Goal: Find specific page/section: Find specific page/section

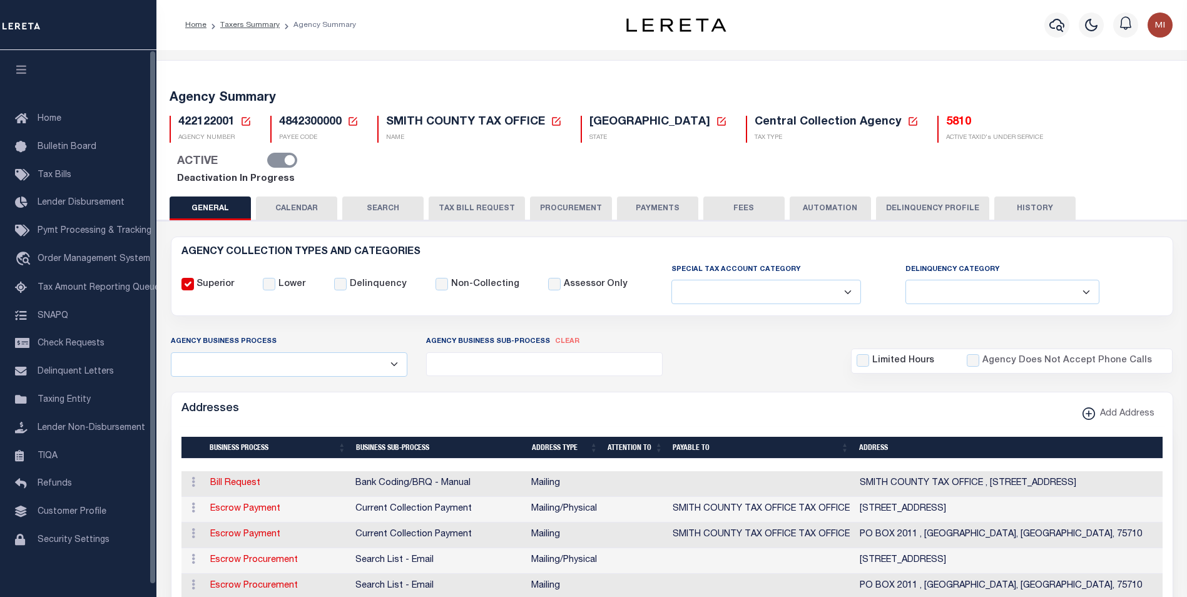
select select
click at [61, 404] on span "Taxing Entity" at bounding box center [64, 399] width 53 height 9
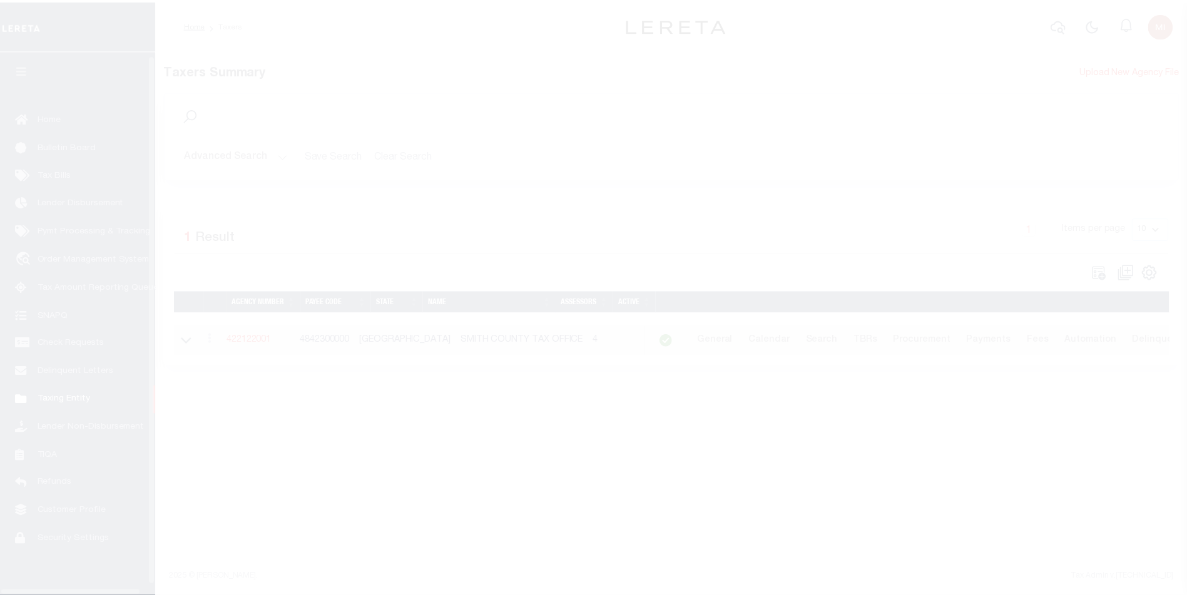
scroll to position [13, 0]
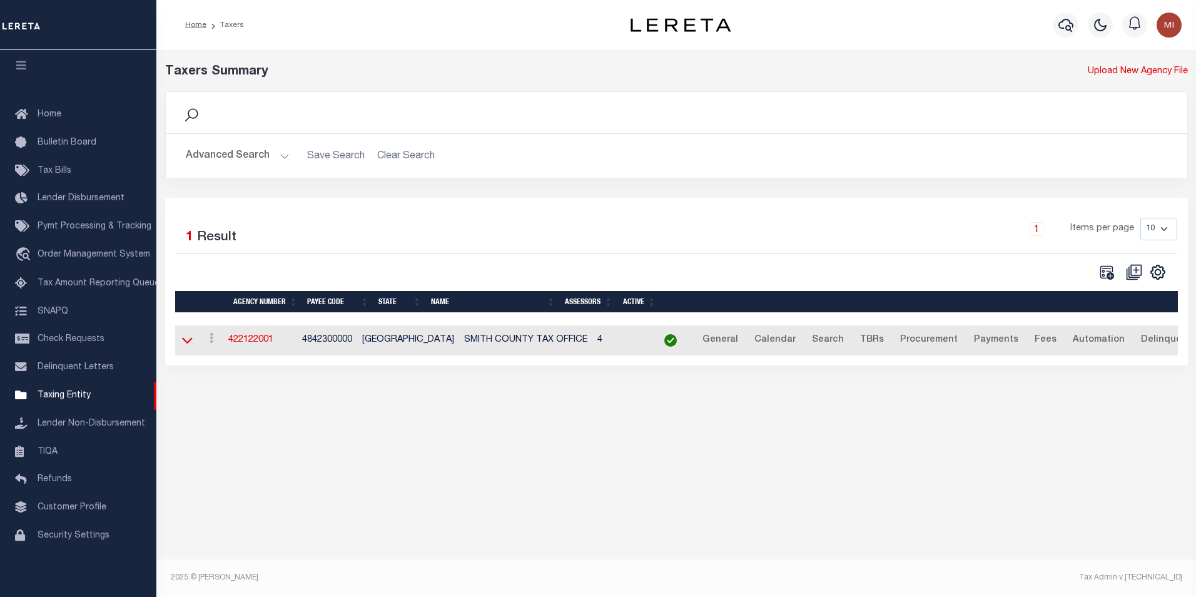
click at [192, 341] on icon at bounding box center [187, 339] width 11 height 13
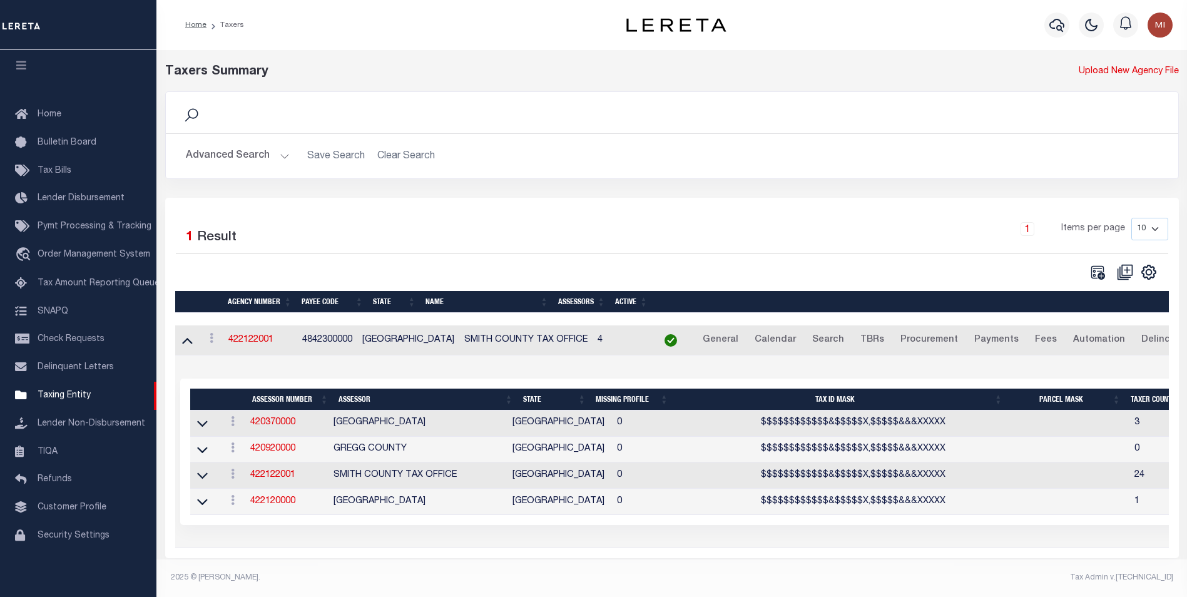
click at [258, 159] on button "Advanced Search" at bounding box center [238, 156] width 104 height 24
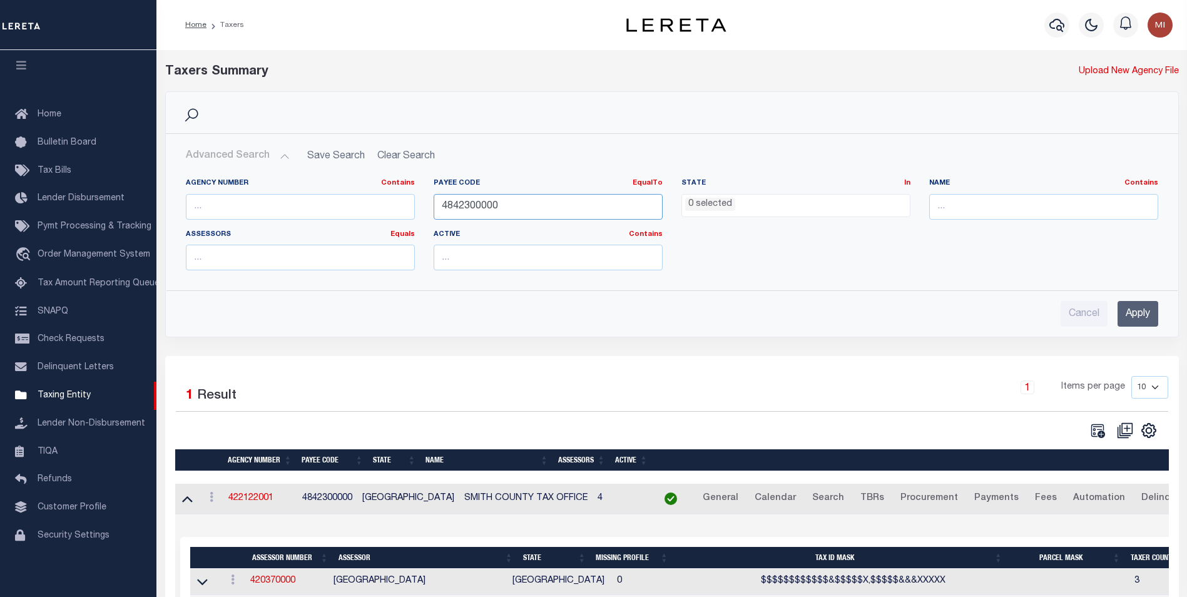
drag, startPoint x: 480, startPoint y: 210, endPoint x: 342, endPoint y: 223, distance: 138.9
click at [342, 223] on div "Agency Number Contains Contains Is Payee Code EqualTo Equals Is Not Equal To Is…" at bounding box center [671, 229] width 991 height 102
click at [745, 205] on ul "0 selected" at bounding box center [796, 203] width 228 height 17
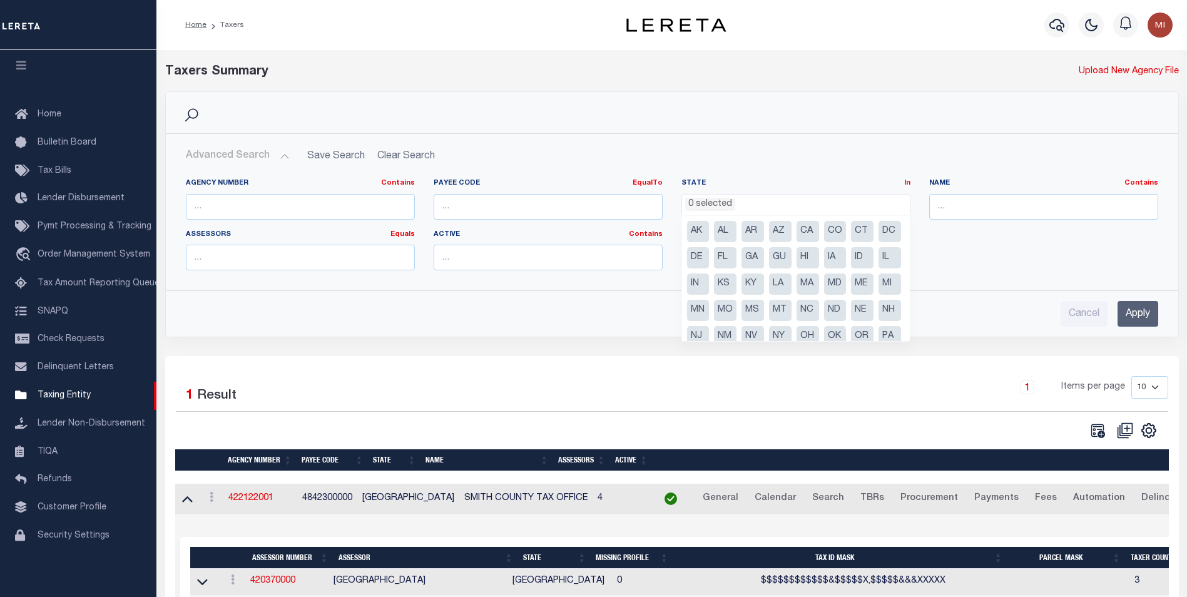
click at [804, 233] on li "CA" at bounding box center [807, 231] width 23 height 21
select select "CA"
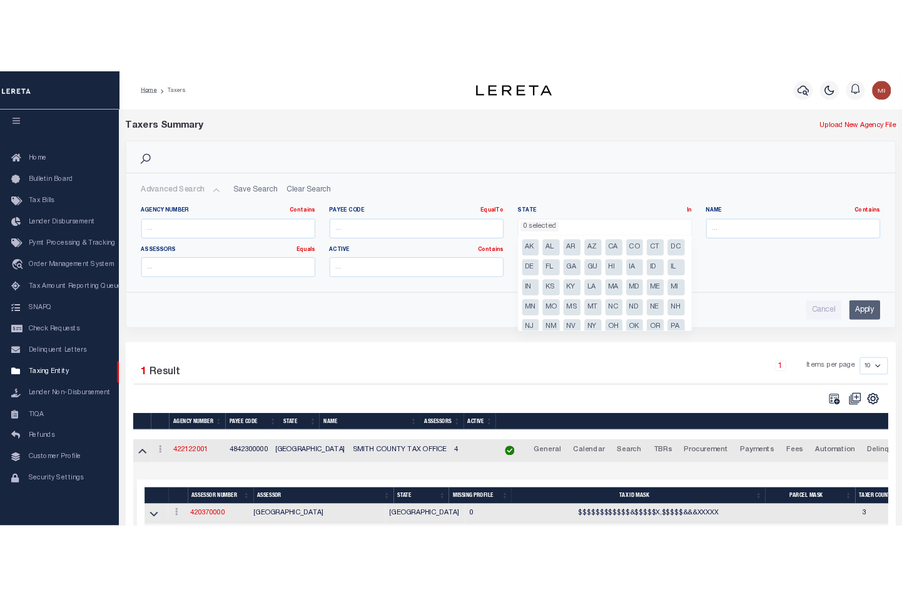
scroll to position [45, 0]
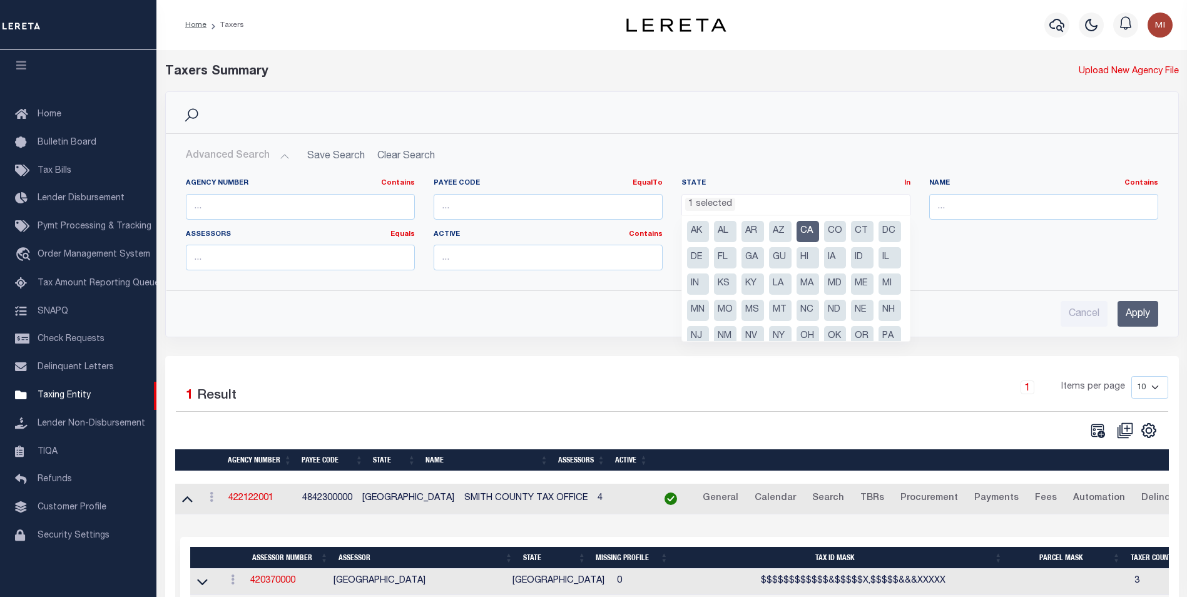
click at [920, 252] on div "Agency Number Contains Contains Is Payee Code EqualTo Equals Is Not Equal To Is…" at bounding box center [671, 229] width 991 height 102
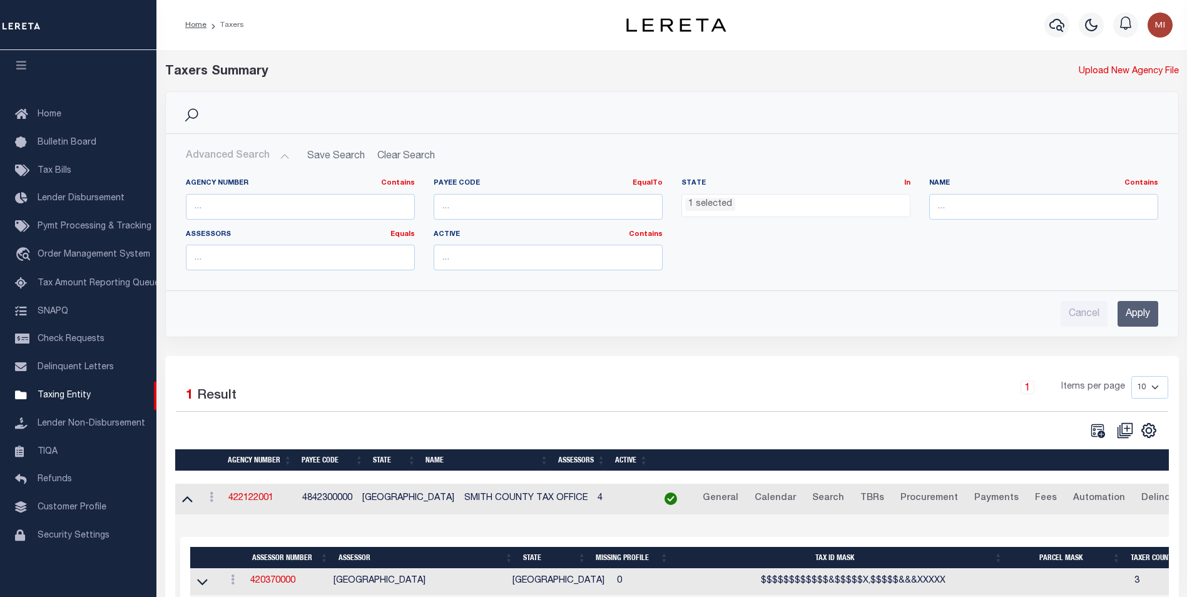
click at [1137, 313] on input "Apply" at bounding box center [1137, 314] width 41 height 26
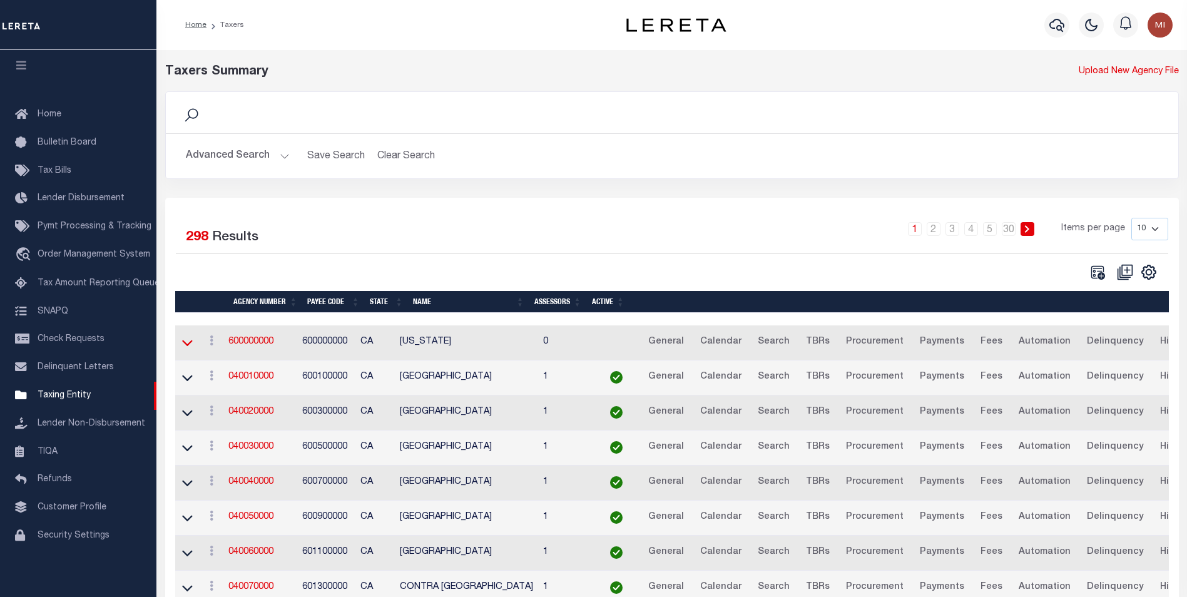
click at [185, 345] on icon at bounding box center [187, 342] width 11 height 13
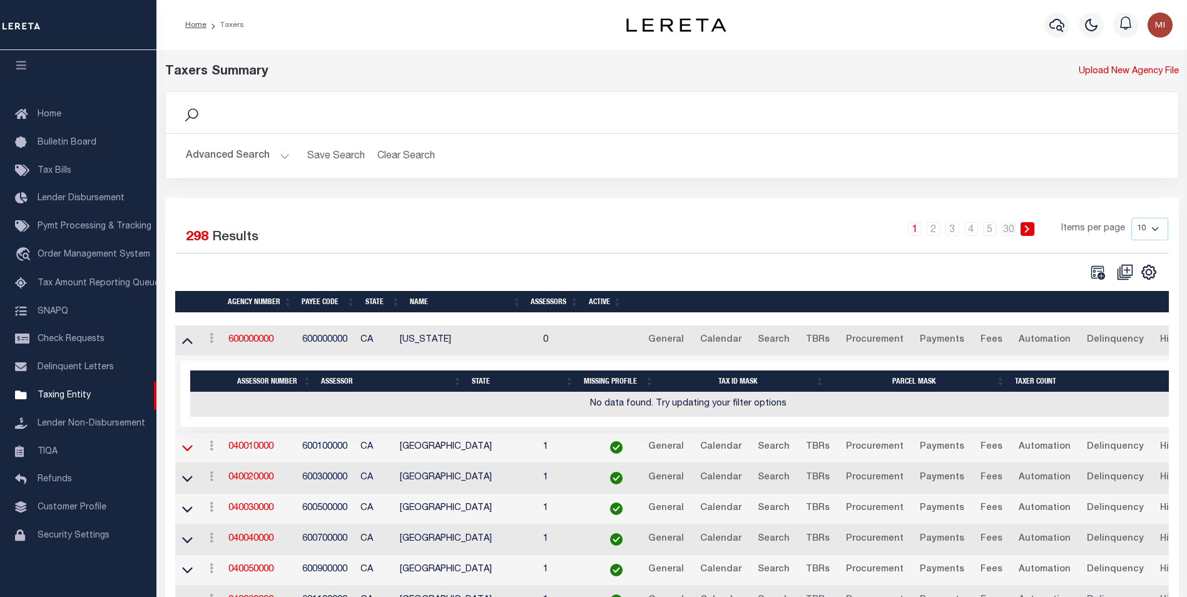
click at [189, 449] on icon at bounding box center [187, 447] width 11 height 13
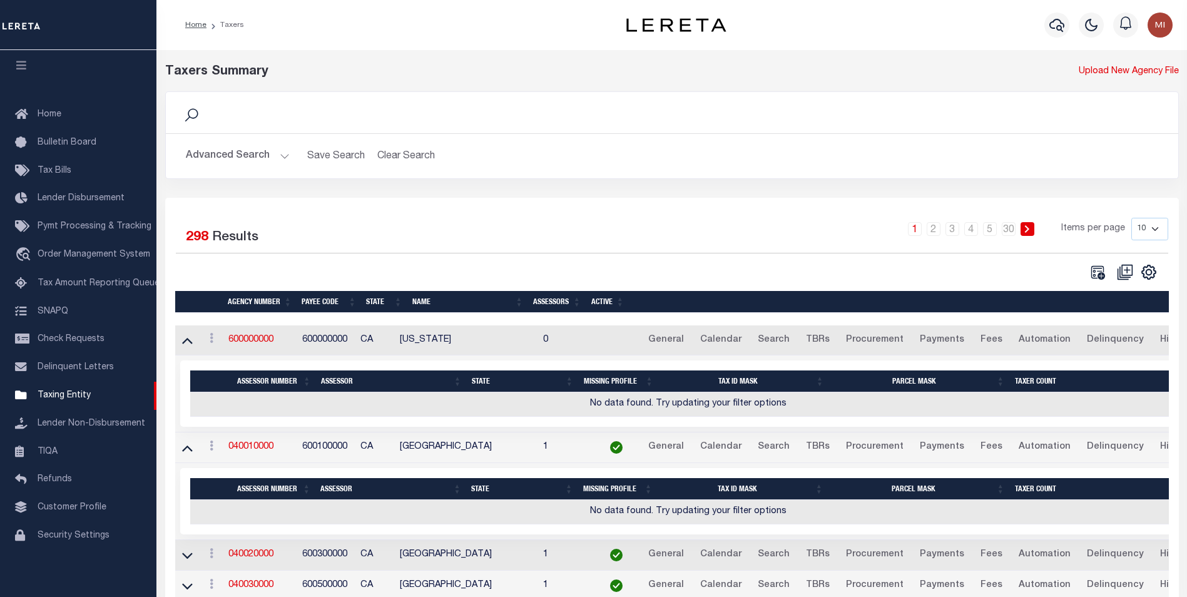
click at [138, 13] on div at bounding box center [78, 25] width 156 height 50
click at [594, 144] on h2 "Advanced Search Save Search Clear Search tblPayees_dynamictable_____DefaultSave…" at bounding box center [672, 156] width 992 height 24
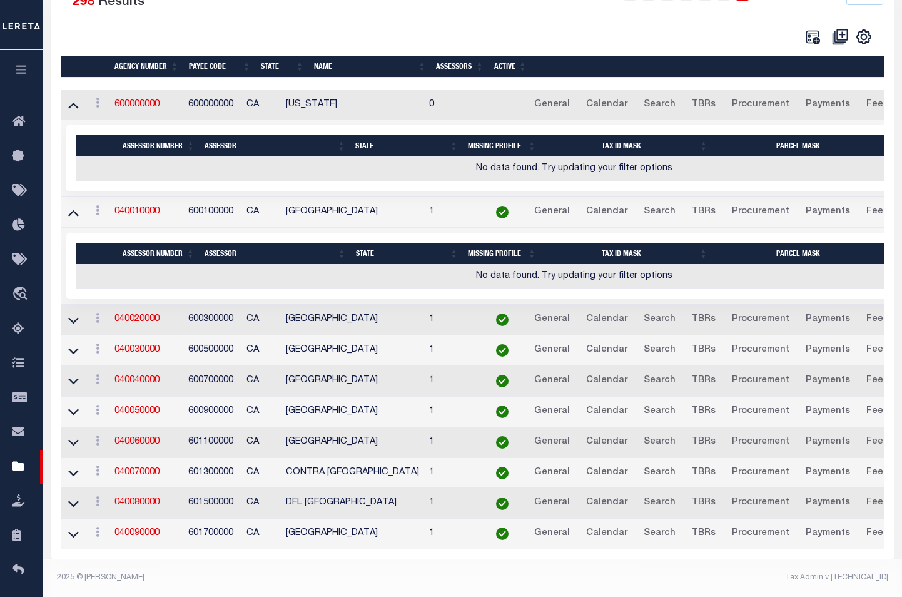
scroll to position [245, 0]
click at [71, 313] on icon at bounding box center [73, 319] width 11 height 13
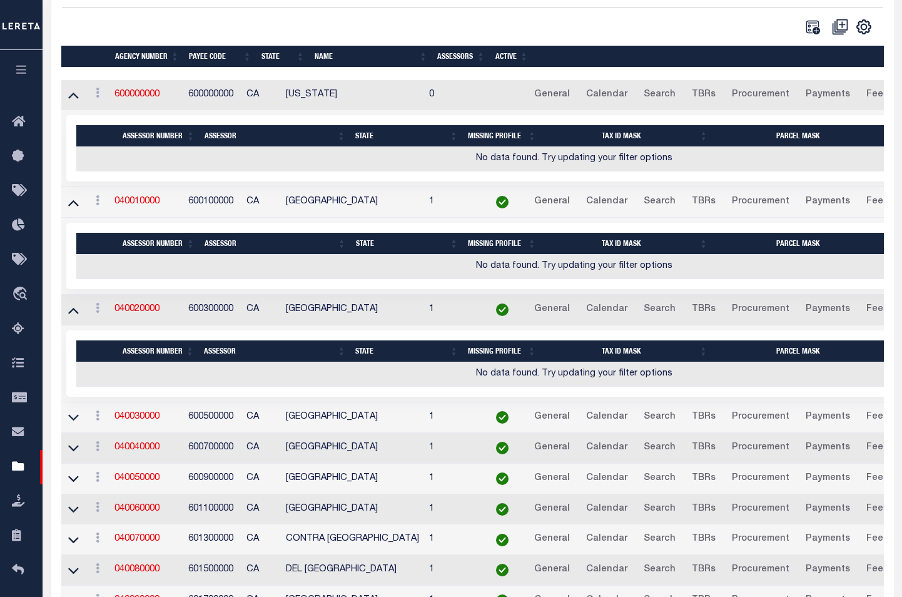
click at [241, 453] on td "600700000" at bounding box center [212, 448] width 58 height 31
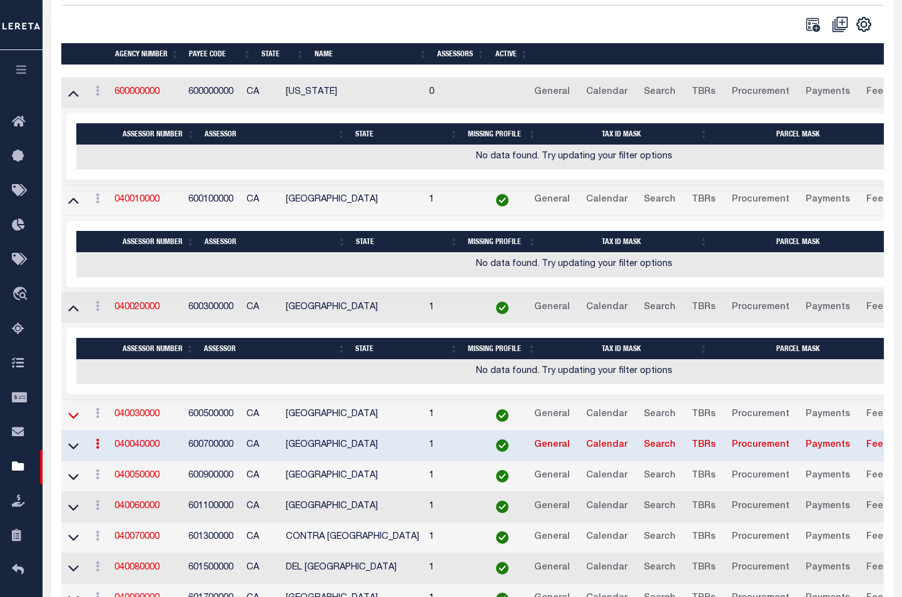
click at [75, 417] on icon at bounding box center [73, 414] width 11 height 13
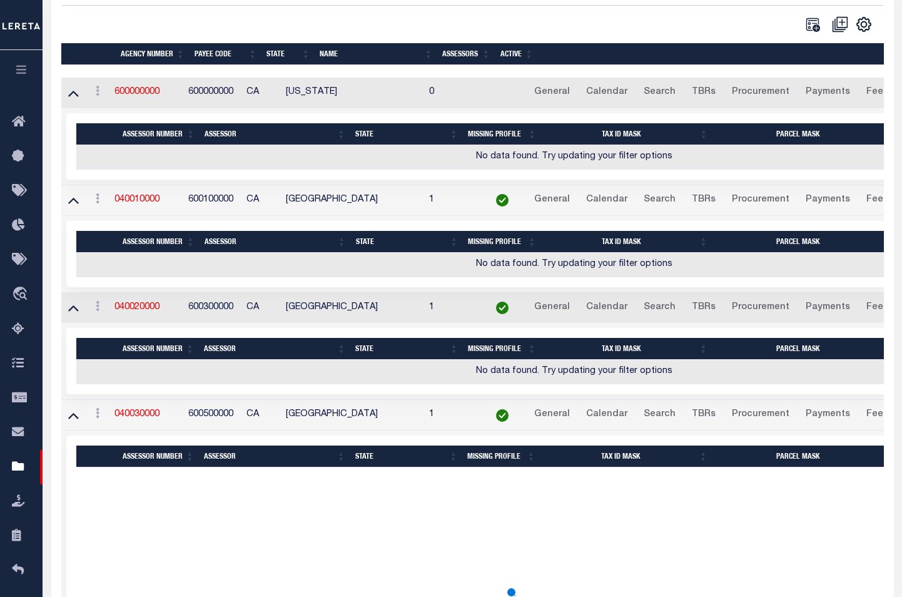
scroll to position [0, 0]
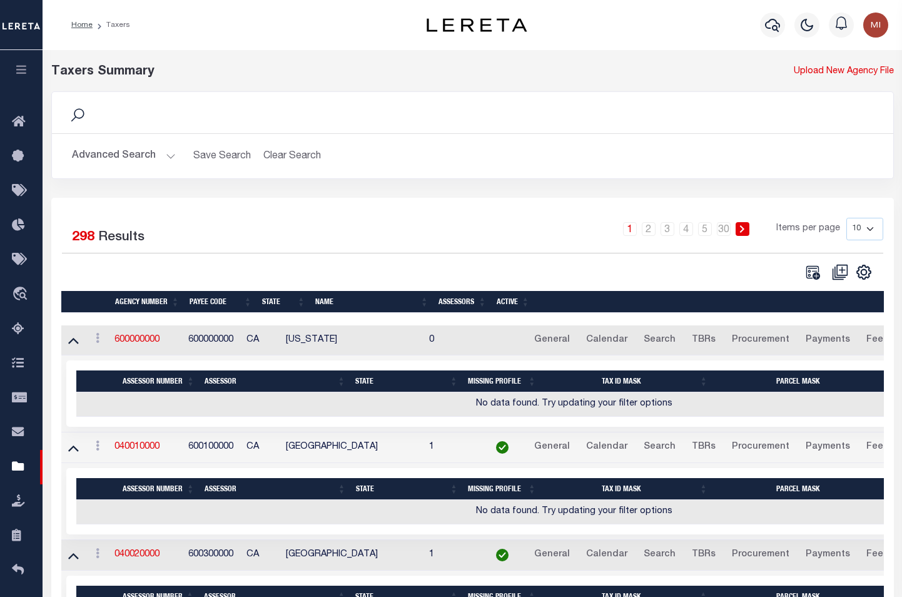
click at [163, 160] on button "Advanced Search" at bounding box center [124, 156] width 104 height 24
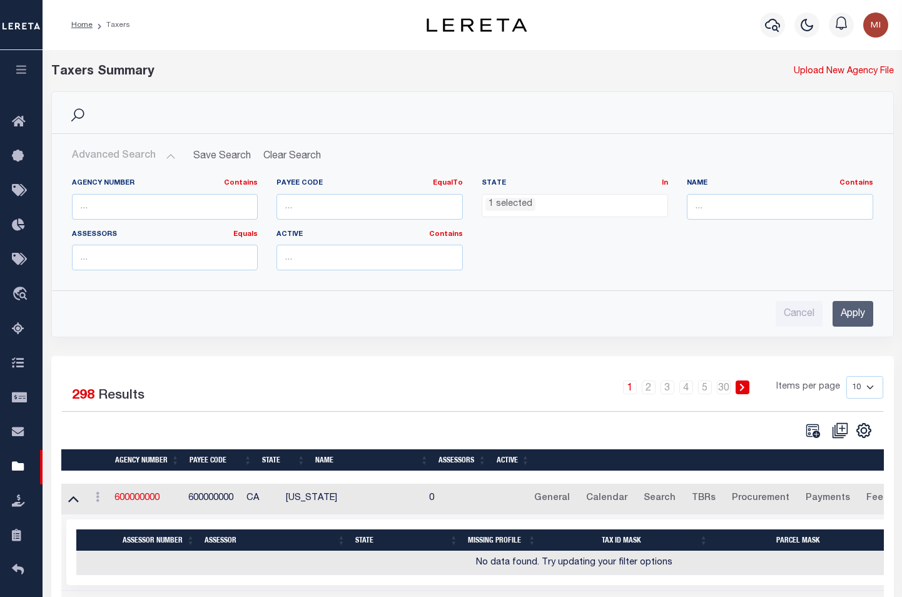
click at [541, 211] on ul "1 selected" at bounding box center [574, 203] width 185 height 17
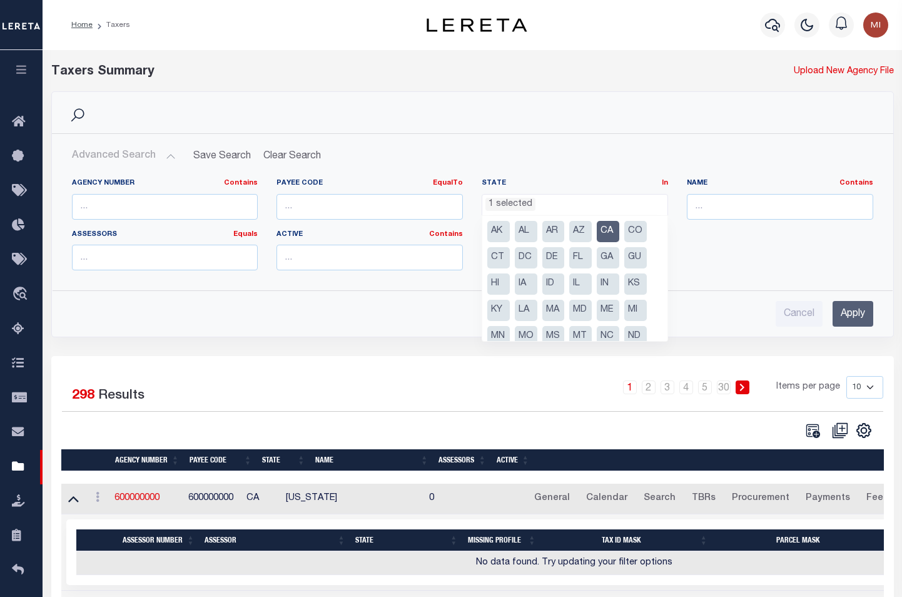
click at [607, 233] on li "CA" at bounding box center [608, 231] width 23 height 21
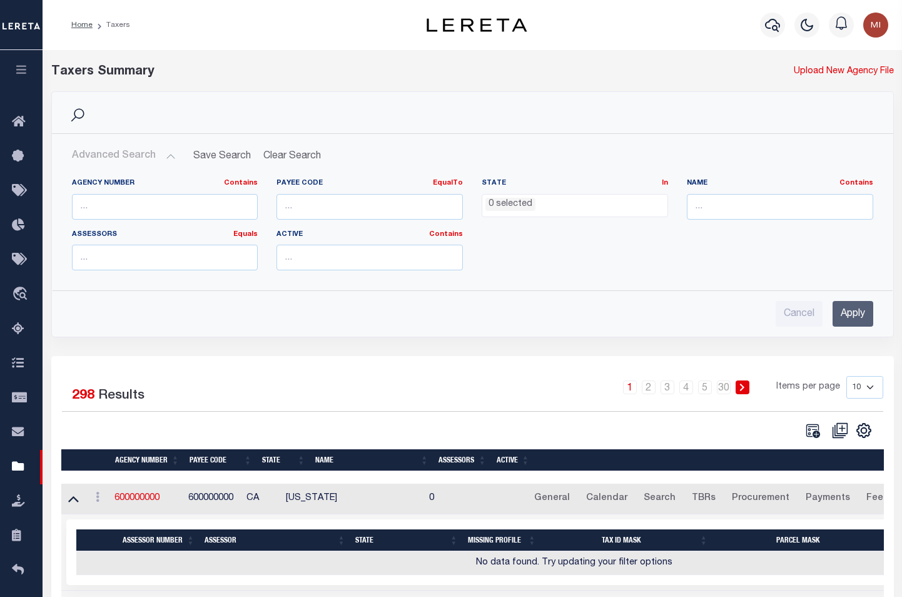
drag, startPoint x: 846, startPoint y: 313, endPoint x: 664, endPoint y: 280, distance: 184.4
click at [844, 312] on input "Apply" at bounding box center [853, 314] width 41 height 26
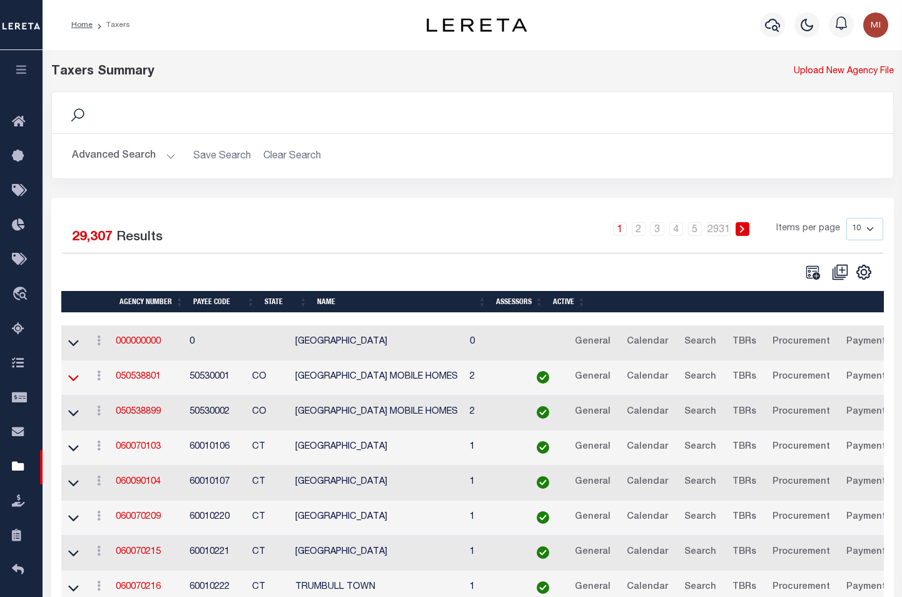
click at [74, 378] on icon at bounding box center [73, 377] width 11 height 13
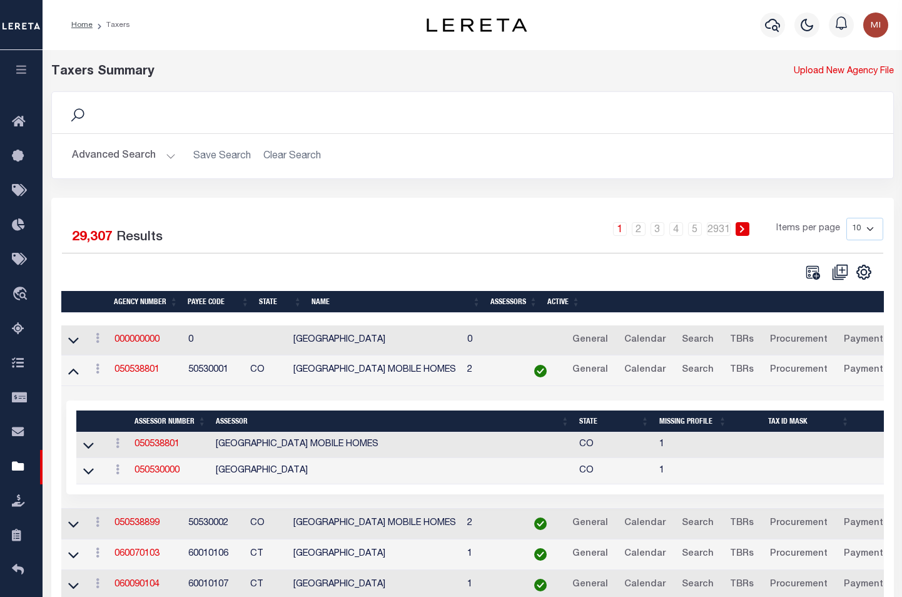
click at [156, 153] on button "Advanced Search" at bounding box center [124, 156] width 104 height 24
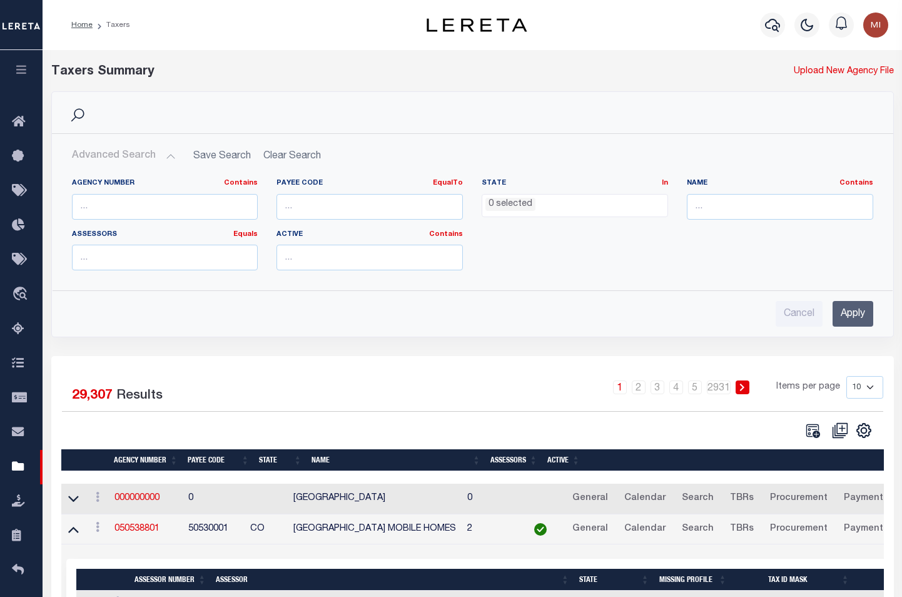
click at [547, 206] on ul "0 selected" at bounding box center [574, 203] width 185 height 17
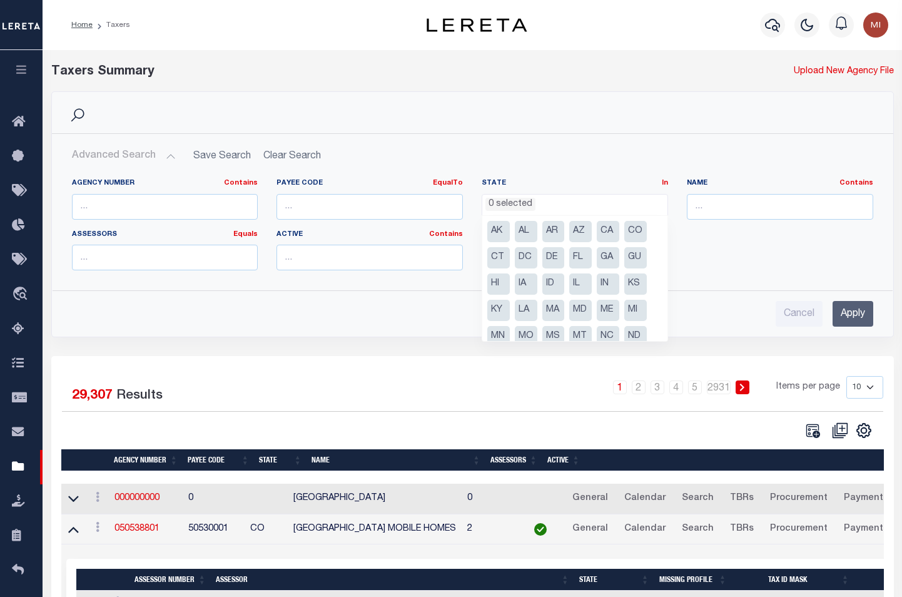
click at [605, 233] on li "CA" at bounding box center [608, 231] width 23 height 21
select select "CA"
click at [851, 308] on input "Apply" at bounding box center [853, 314] width 41 height 26
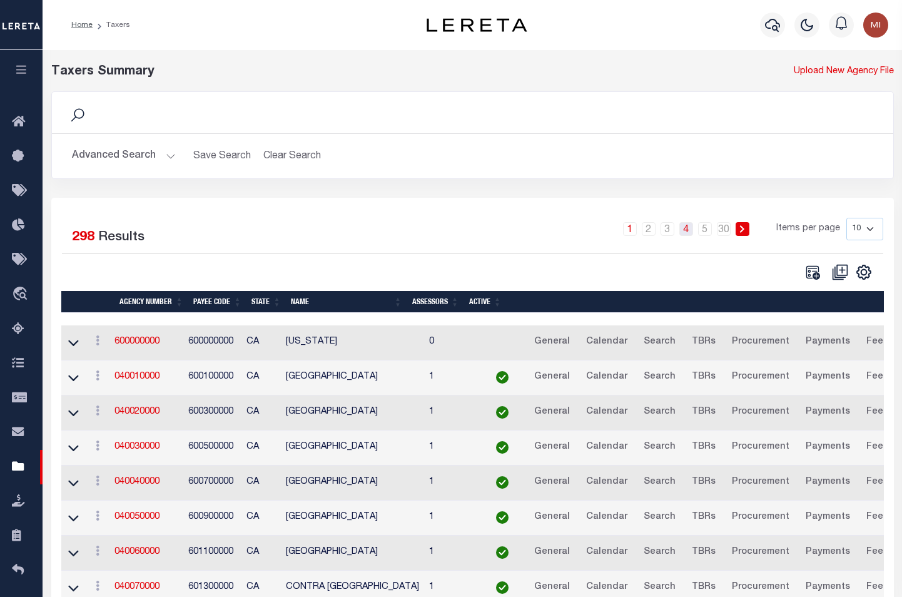
click at [689, 231] on link "4" at bounding box center [686, 229] width 14 height 14
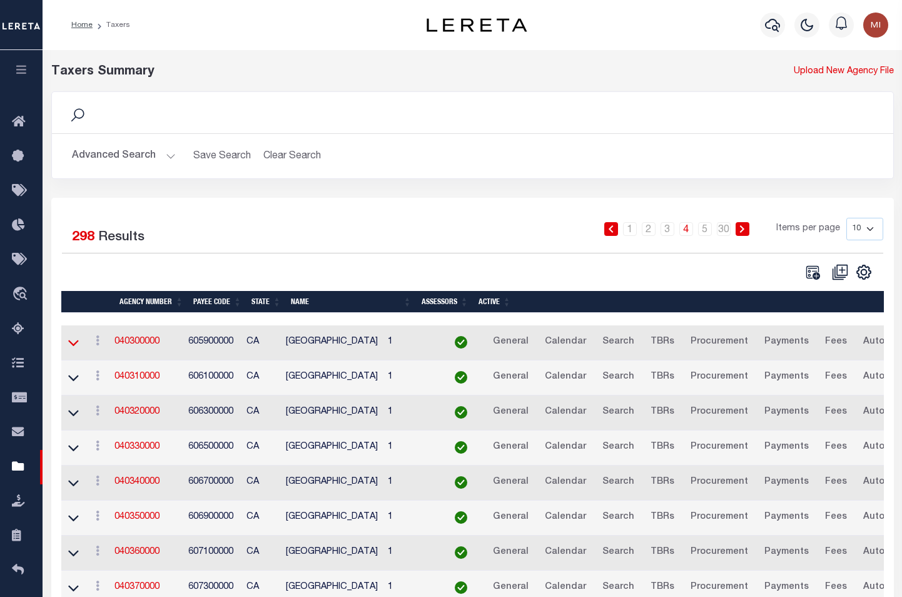
click at [74, 343] on icon at bounding box center [73, 342] width 11 height 13
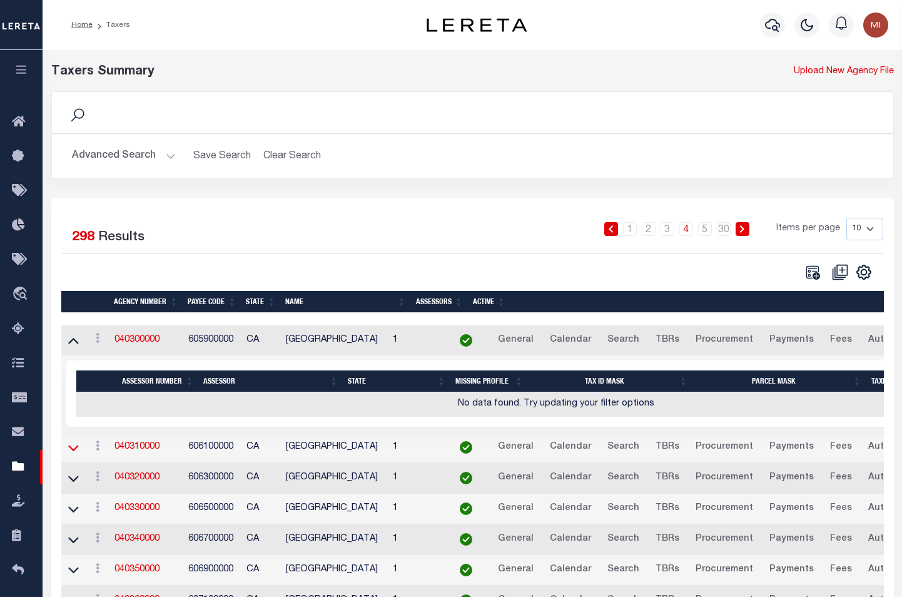
click at [71, 448] on icon at bounding box center [73, 447] width 11 height 13
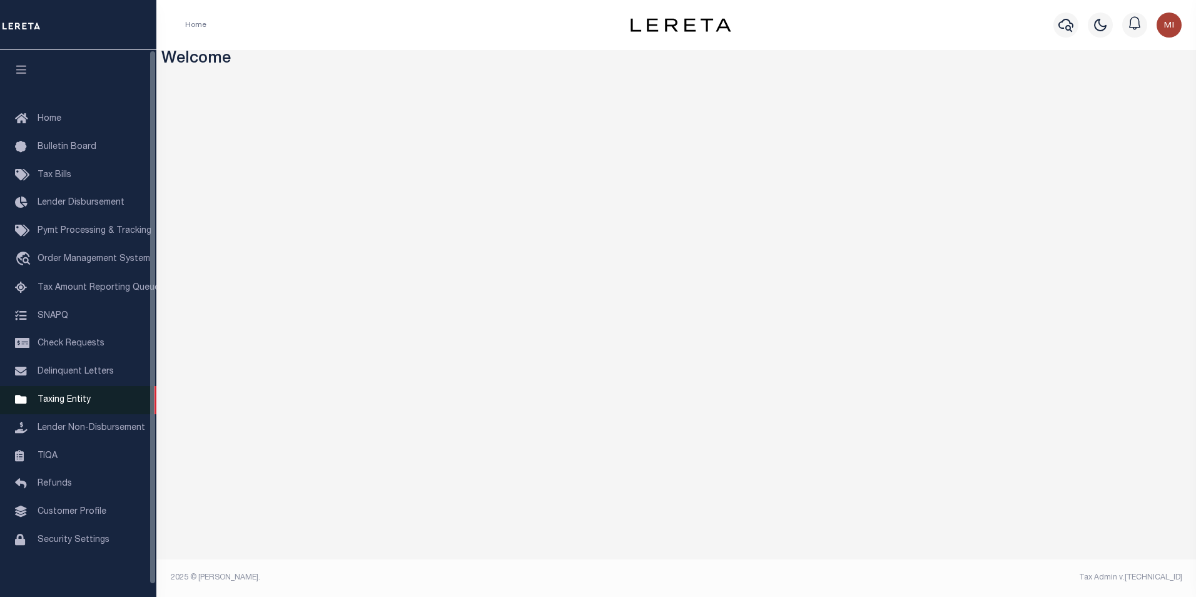
click at [66, 404] on span "Taxing Entity" at bounding box center [64, 399] width 53 height 9
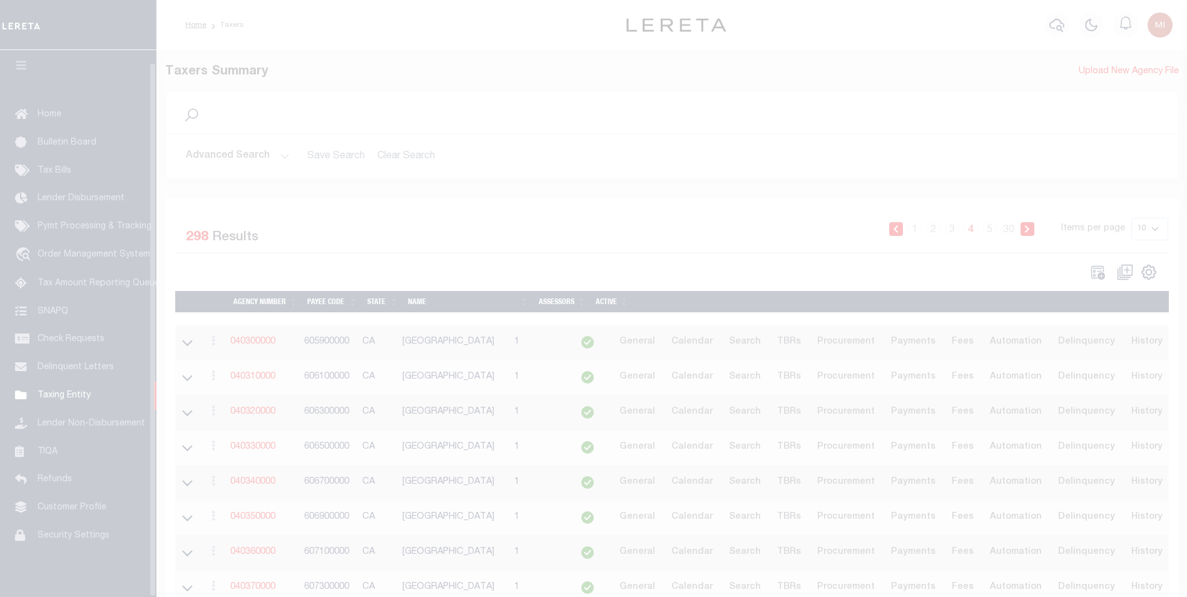
scroll to position [13, 0]
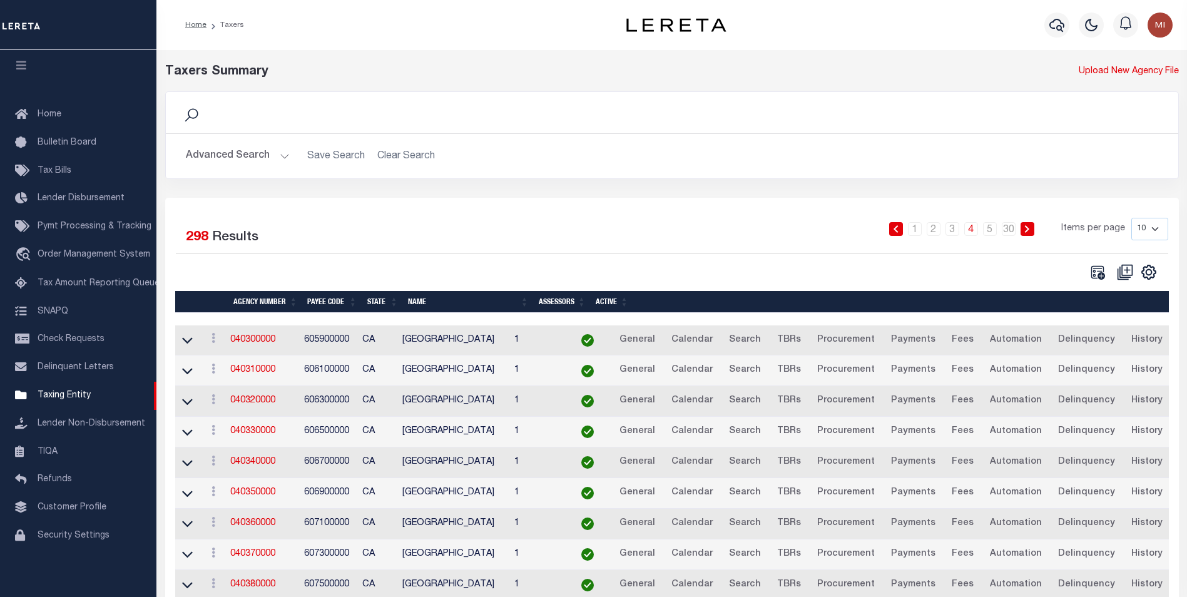
click at [279, 155] on button "Advanced Search" at bounding box center [238, 156] width 104 height 24
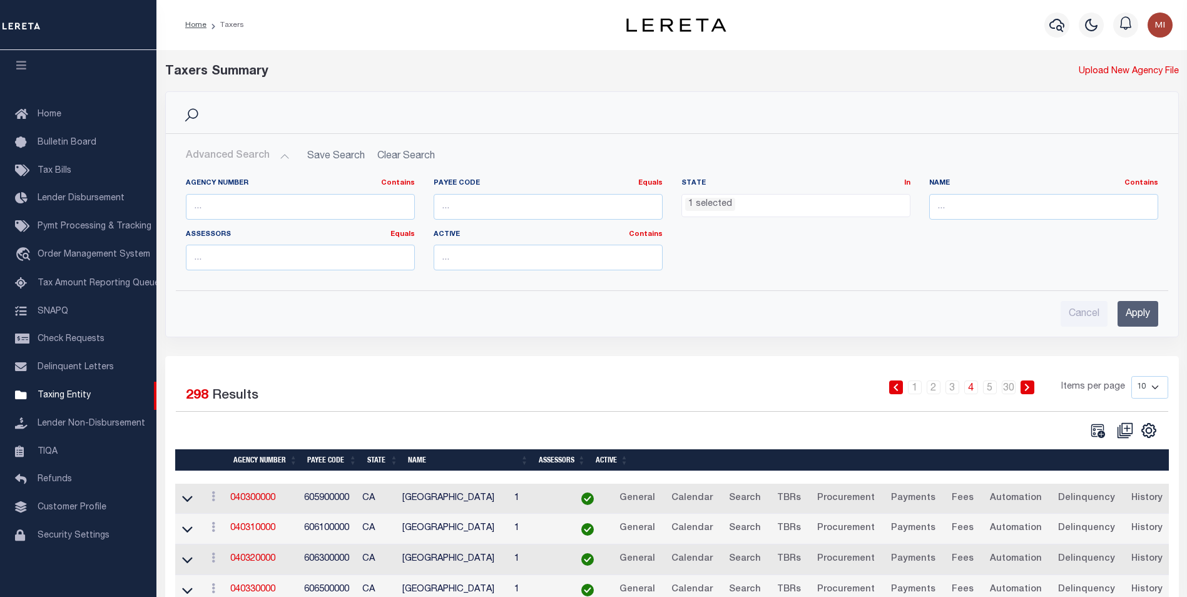
click at [730, 209] on li "1 selected" at bounding box center [710, 205] width 50 height 14
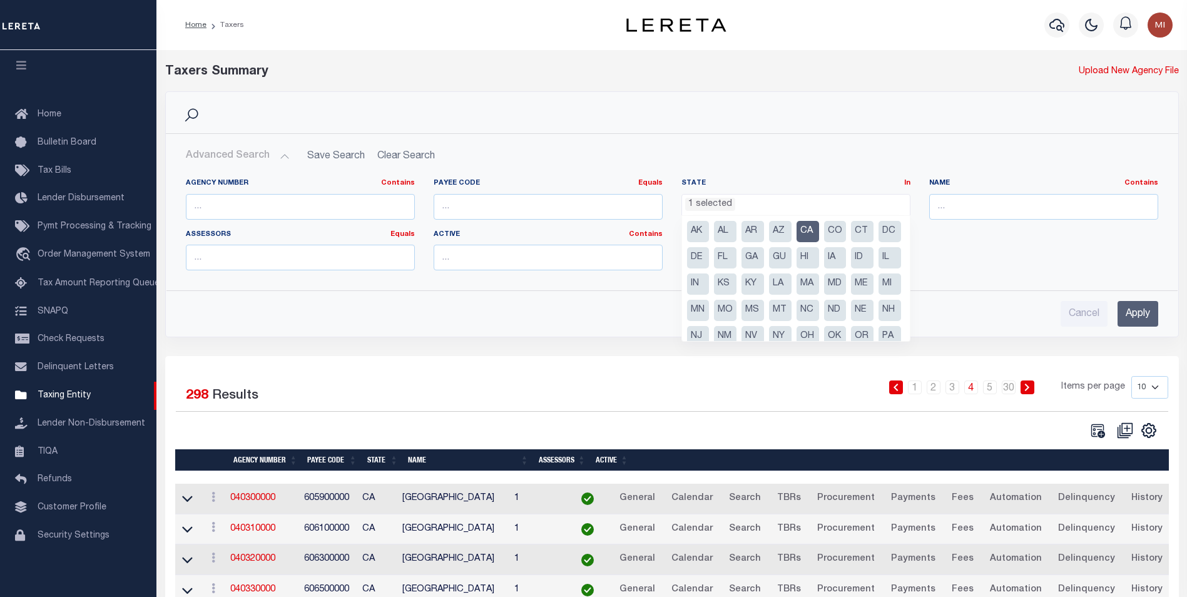
click at [1148, 313] on input "Apply" at bounding box center [1137, 314] width 41 height 26
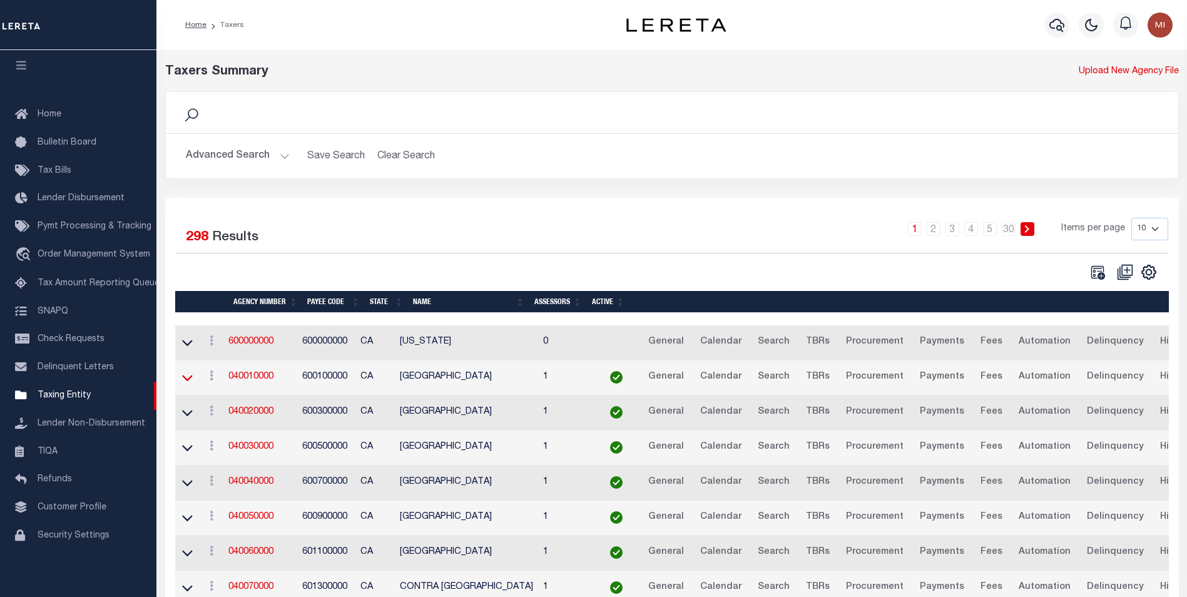
click at [191, 375] on icon at bounding box center [187, 377] width 11 height 13
